Goal: Information Seeking & Learning: Learn about a topic

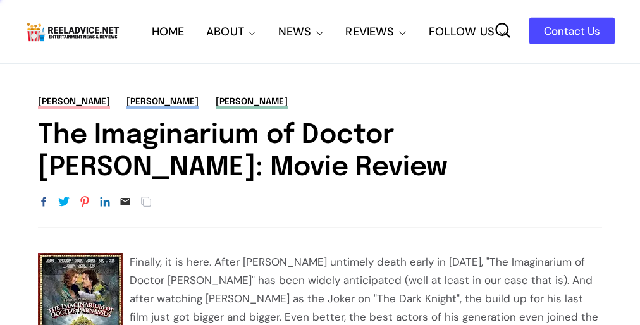
click at [320, 162] on h1 "The Imaginarium of Doctor [PERSON_NAME]: Movie Review" at bounding box center [320, 152] width 564 height 64
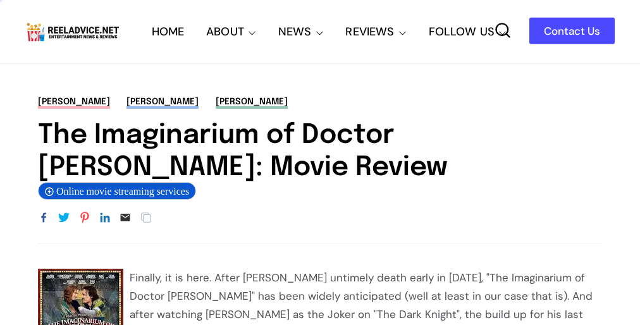
click at [320, 162] on h1 "The Imaginarium of Doctor [PERSON_NAME]: Movie Review" at bounding box center [320, 152] width 564 height 64
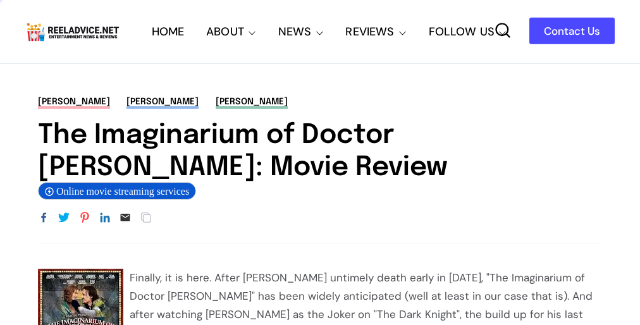
click at [320, 162] on h1 "The Imaginarium of Doctor [PERSON_NAME]: Movie Review" at bounding box center [320, 152] width 564 height 64
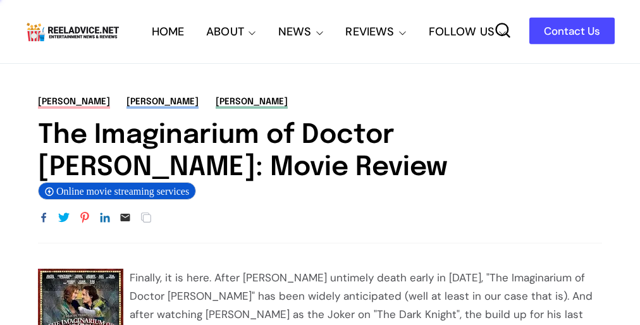
click at [320, 162] on h1 "The Imaginarium of Doctor [PERSON_NAME]: Movie Review" at bounding box center [320, 152] width 564 height 64
